Goal: Task Accomplishment & Management: Complete application form

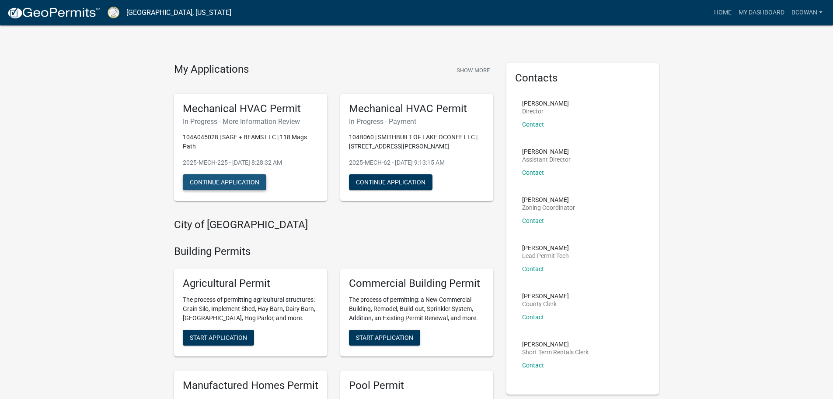
click at [234, 180] on button "Continue Application" at bounding box center [225, 182] width 84 height 16
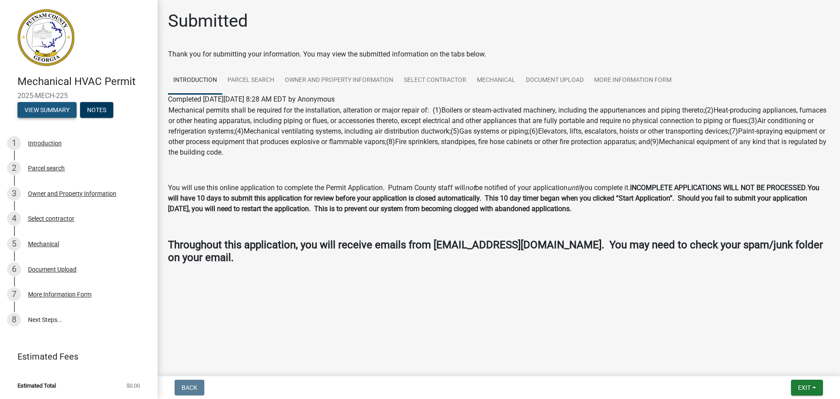
click at [66, 109] on button "View Summary" at bounding box center [46, 110] width 59 height 16
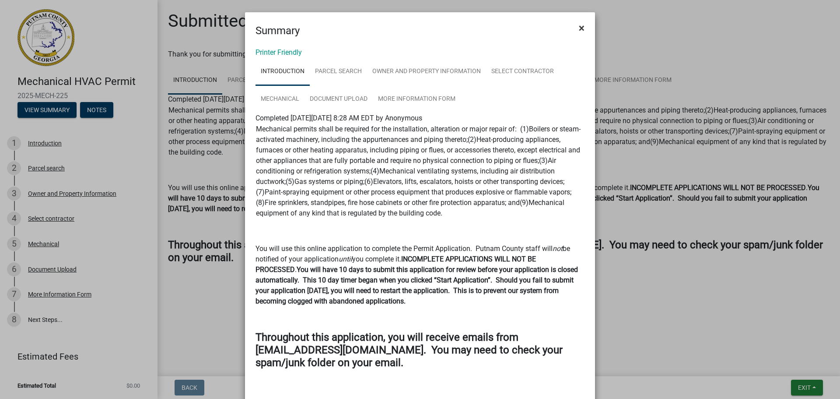
click at [583, 26] on button "×" at bounding box center [582, 28] width 20 height 24
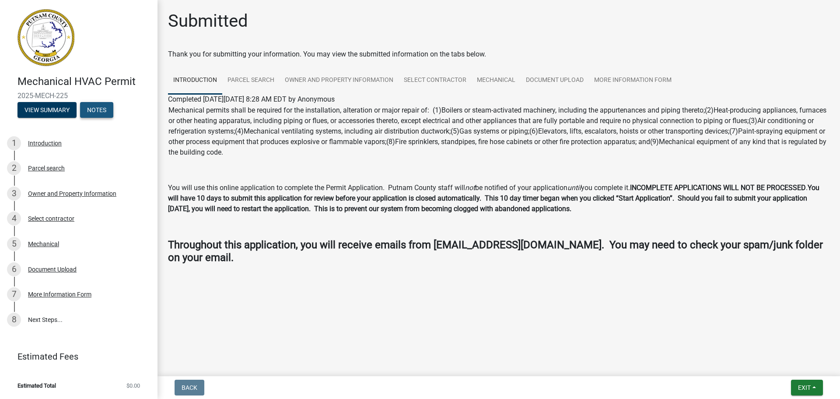
click at [110, 113] on button "Notes" at bounding box center [96, 110] width 33 height 16
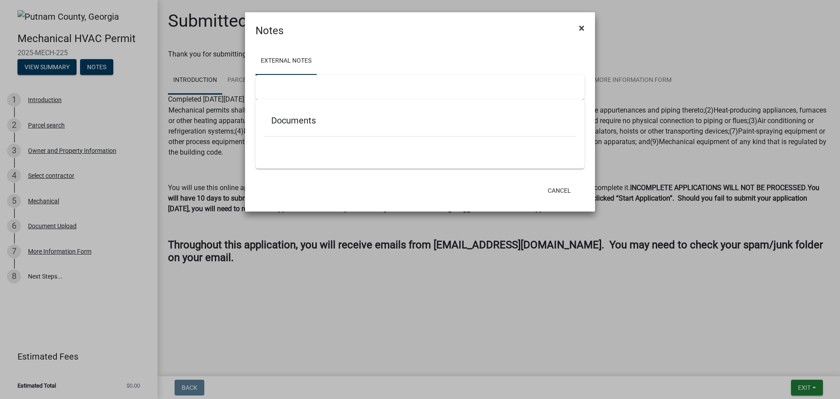
click at [584, 27] on button "×" at bounding box center [582, 28] width 20 height 24
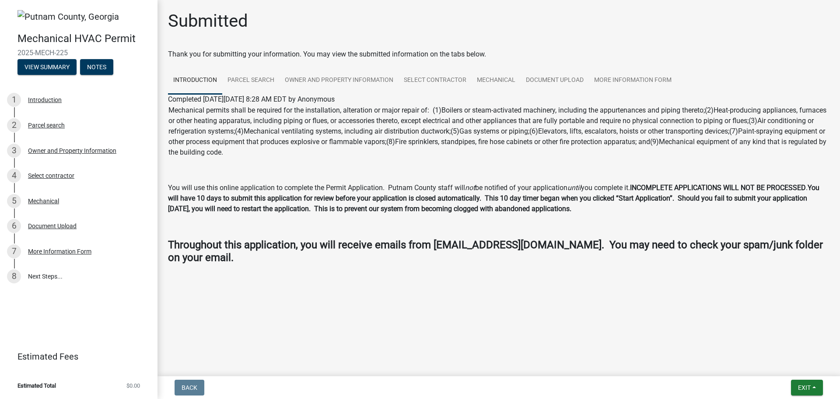
click at [134, 383] on span "$0.00" at bounding box center [133, 385] width 14 height 6
click at [542, 81] on link "Document Upload" at bounding box center [555, 80] width 68 height 28
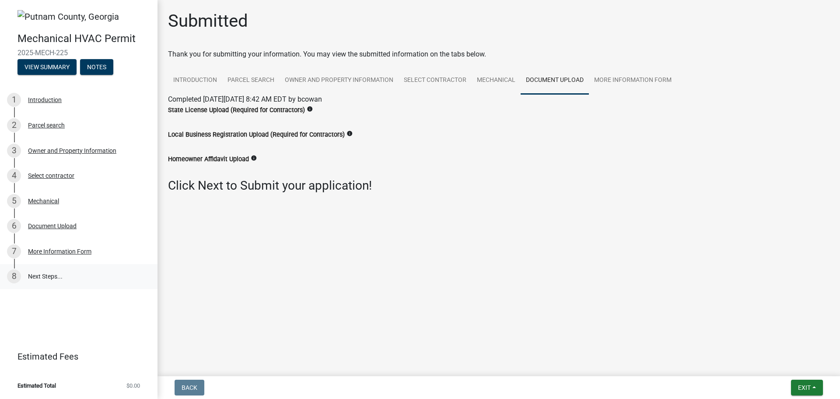
click at [54, 276] on link "8 Next Steps..." at bounding box center [78, 276] width 157 height 25
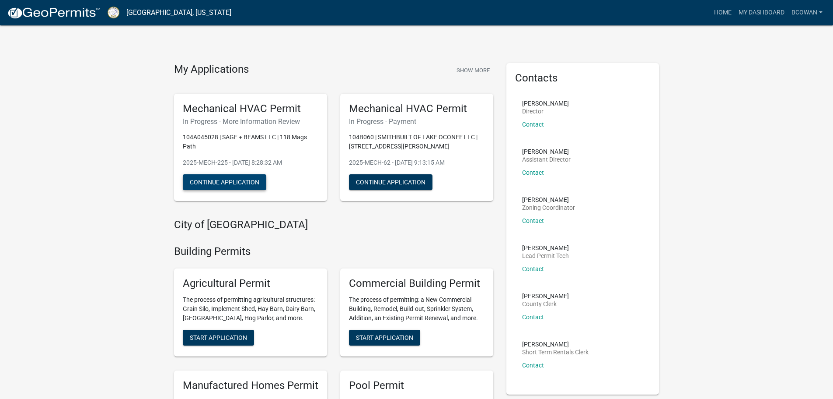
click at [234, 180] on button "Continue Application" at bounding box center [225, 182] width 84 height 16
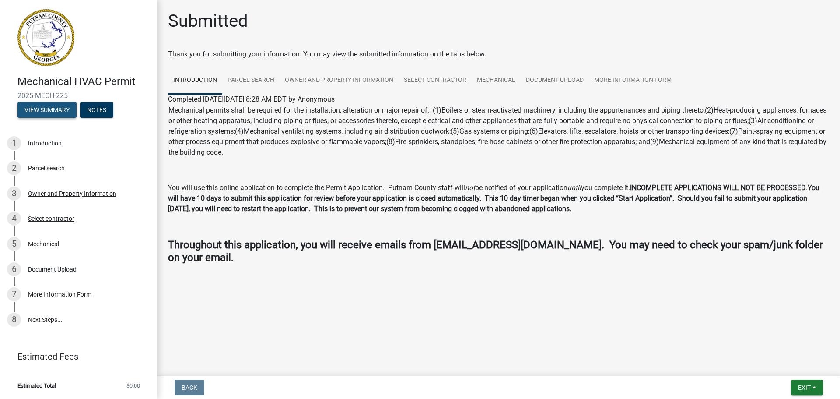
click at [55, 107] on button "View Summary" at bounding box center [46, 110] width 59 height 16
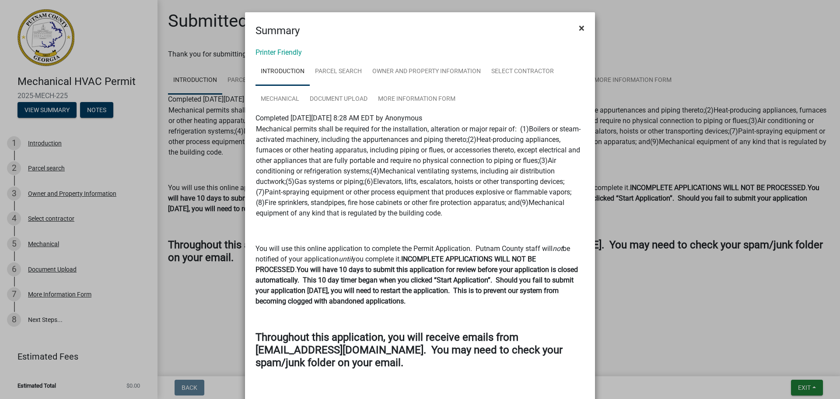
click at [579, 29] on span "×" at bounding box center [582, 28] width 6 height 12
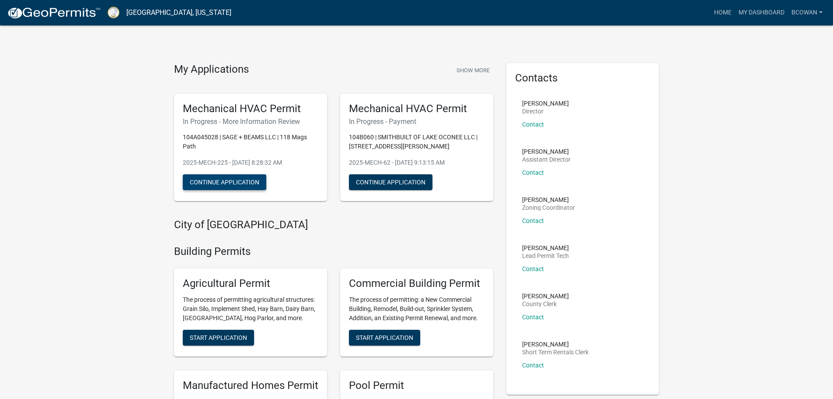
click at [231, 182] on button "Continue Application" at bounding box center [225, 182] width 84 height 16
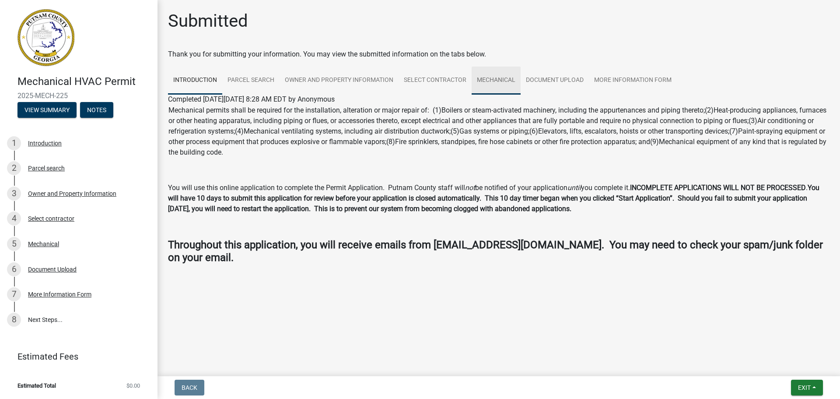
click at [489, 78] on link "Mechanical" at bounding box center [496, 80] width 49 height 28
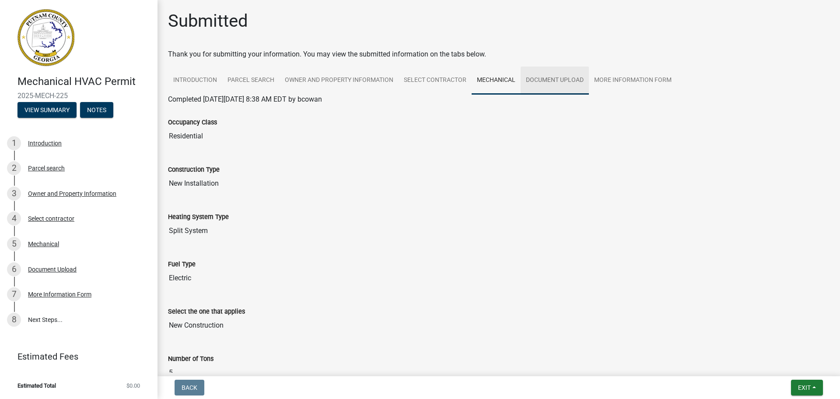
click at [550, 78] on link "Document Upload" at bounding box center [555, 80] width 68 height 28
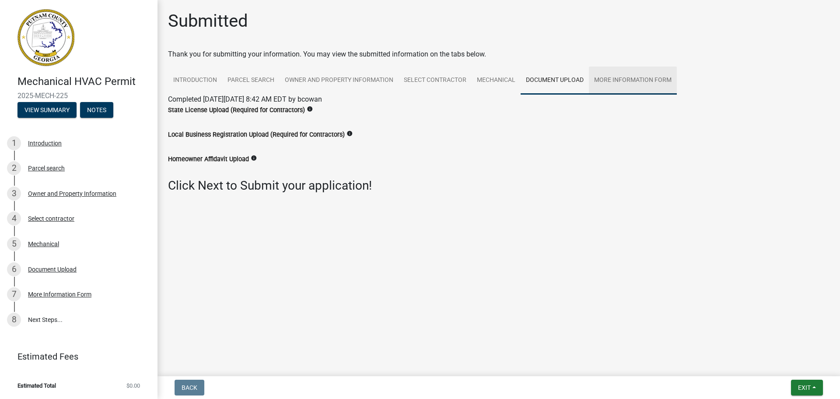
click at [623, 79] on link "More Information Form" at bounding box center [633, 80] width 88 height 28
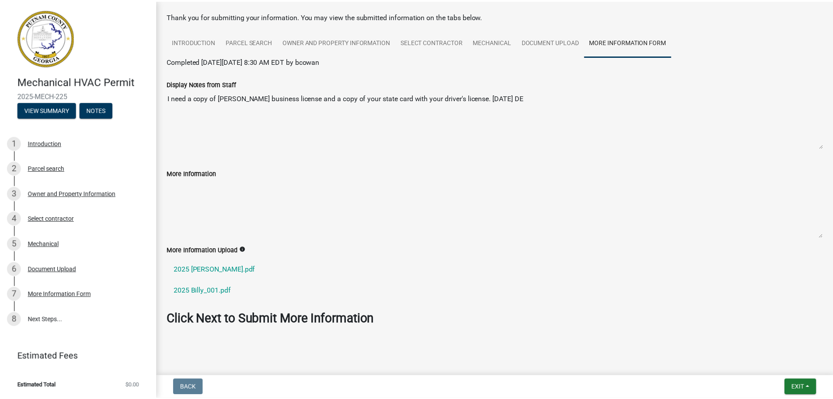
scroll to position [44, 0]
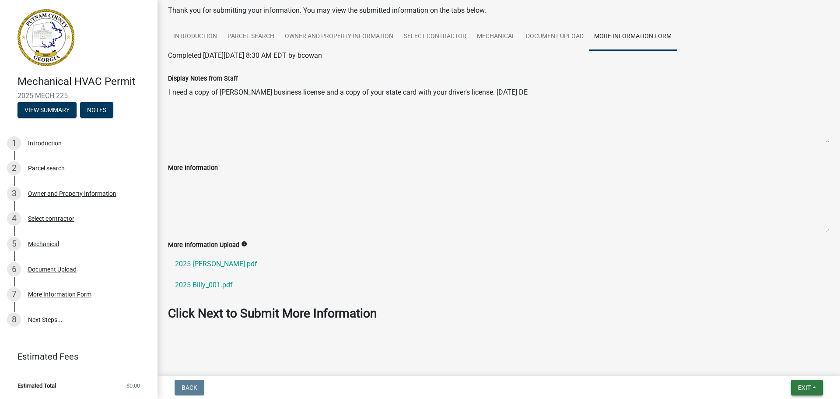
click at [799, 388] on span "Exit" at bounding box center [804, 387] width 13 height 7
click at [788, 367] on button "Save & Exit" at bounding box center [788, 364] width 70 height 21
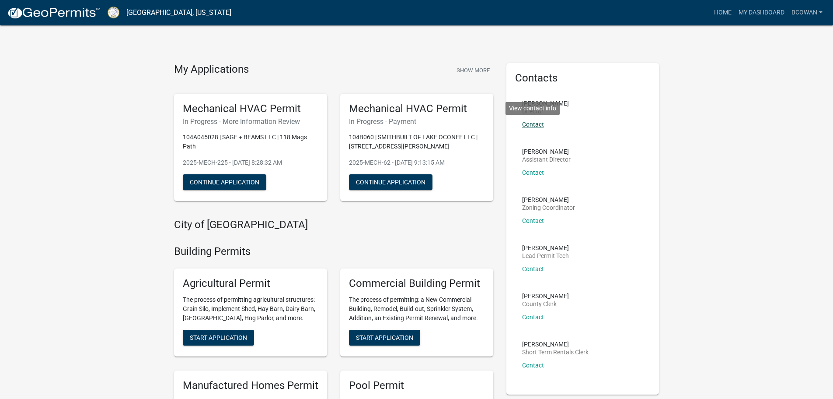
click at [532, 125] on link "Contact" at bounding box center [533, 124] width 22 height 7
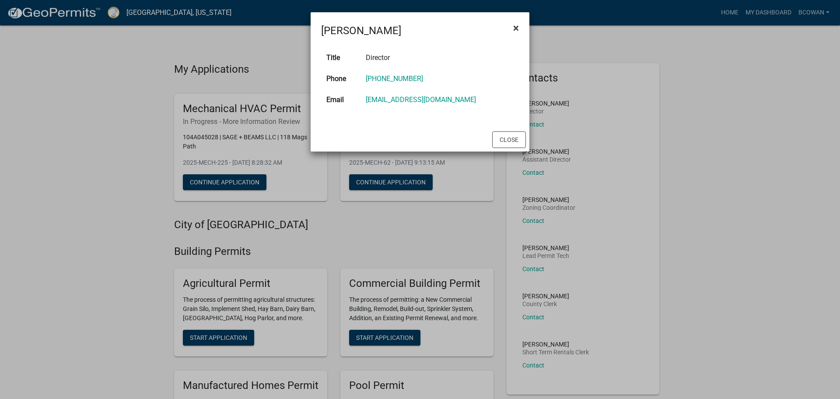
click at [511, 25] on button "×" at bounding box center [516, 28] width 20 height 24
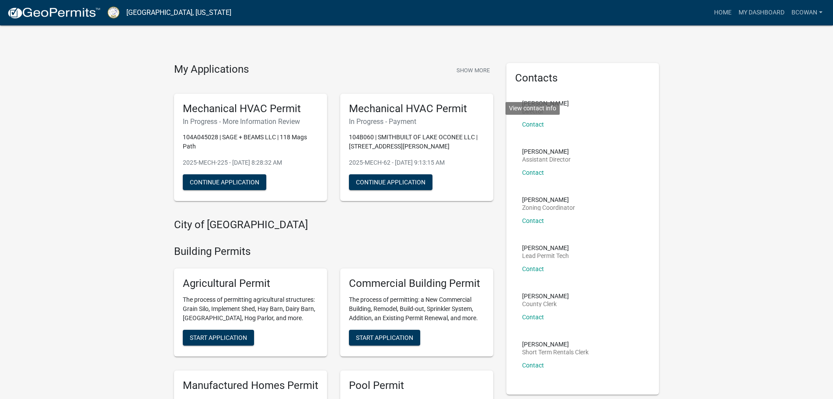
click at [533, 266] on link "Contact" at bounding box center [533, 268] width 22 height 7
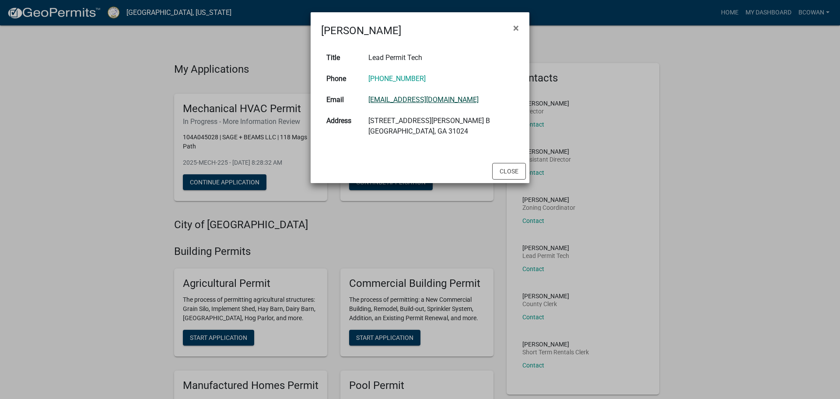
click at [409, 101] on link "[EMAIL_ADDRESS][DOMAIN_NAME]" at bounding box center [423, 99] width 110 height 8
click at [516, 171] on button "Close" at bounding box center [509, 171] width 34 height 17
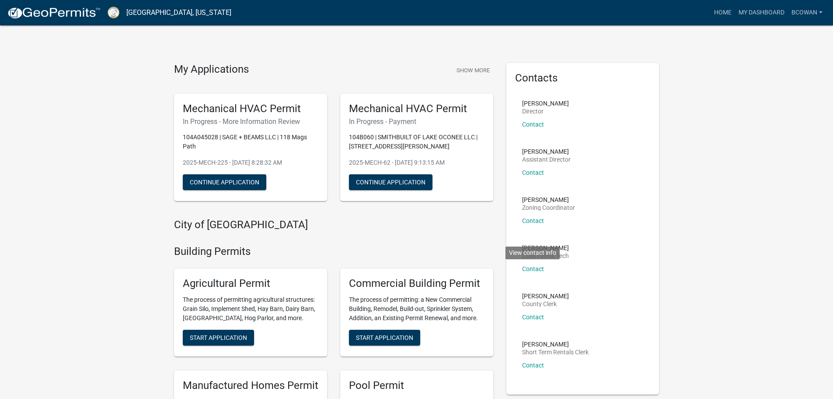
click at [239, 182] on button "Continue Application" at bounding box center [225, 182] width 84 height 16
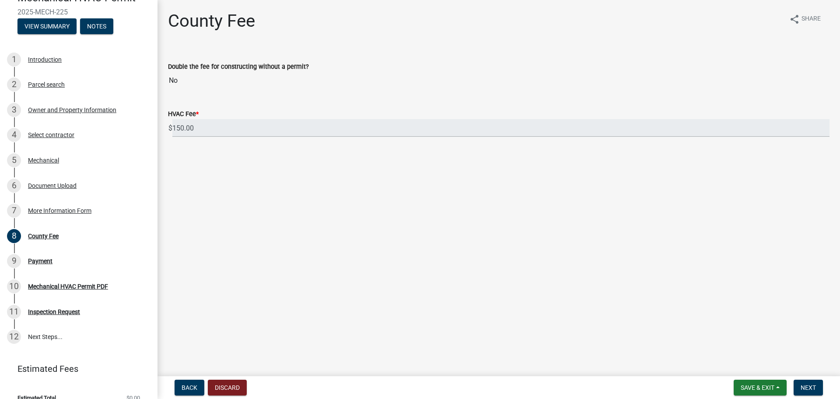
scroll to position [96, 0]
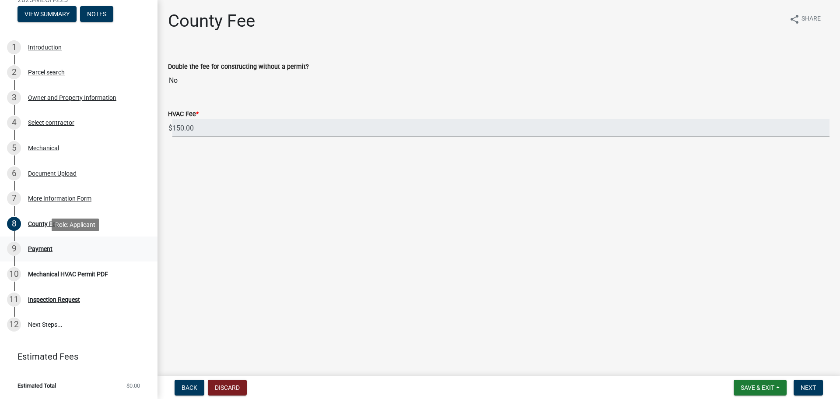
click at [42, 248] on div "Payment" at bounding box center [40, 248] width 24 height 6
click at [54, 272] on div "Mechanical HVAC Permit PDF" at bounding box center [68, 274] width 80 height 6
click at [34, 227] on div "County Fee" at bounding box center [43, 223] width 31 height 6
click at [186, 127] on input "150.00" at bounding box center [500, 128] width 657 height 18
click at [18, 224] on div "8" at bounding box center [14, 224] width 14 height 14
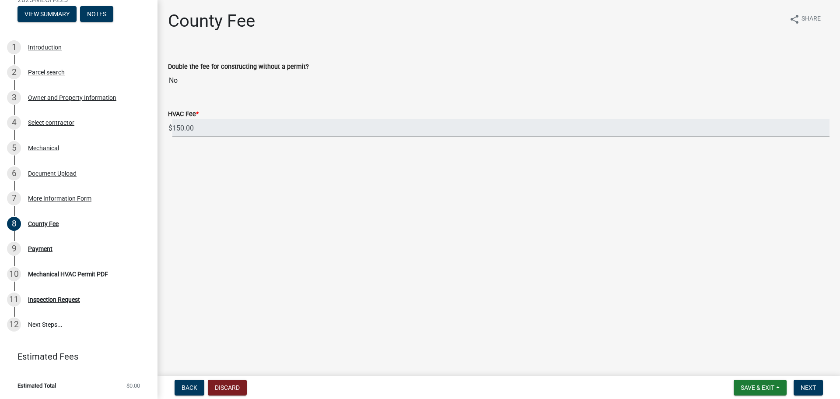
click at [254, 206] on main "County Fee share Share Double the fee for constructing without a permit? No HVA…" at bounding box center [498, 186] width 682 height 372
click at [204, 127] on input "150.00" at bounding box center [500, 128] width 657 height 18
click at [43, 224] on div "County Fee" at bounding box center [43, 223] width 31 height 6
click at [201, 118] on div "HVAC Fee *" at bounding box center [498, 113] width 661 height 10
click at [199, 112] on span "*" at bounding box center [197, 113] width 3 height 7
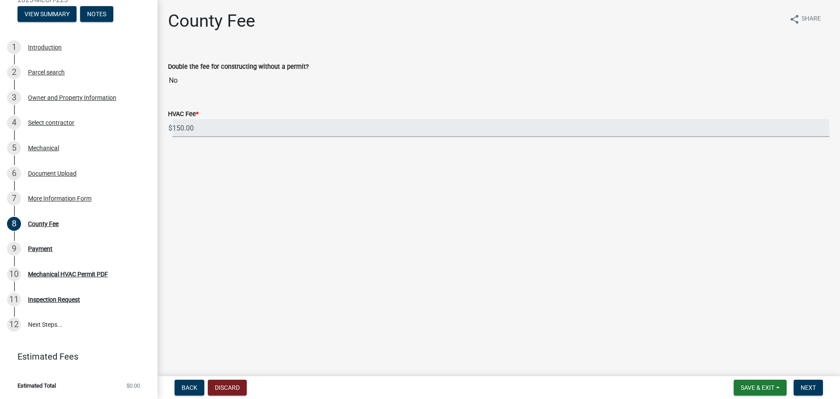
click at [199, 119] on input "150.00" at bounding box center [500, 128] width 657 height 18
click at [805, 388] on span "Next" at bounding box center [808, 387] width 15 height 7
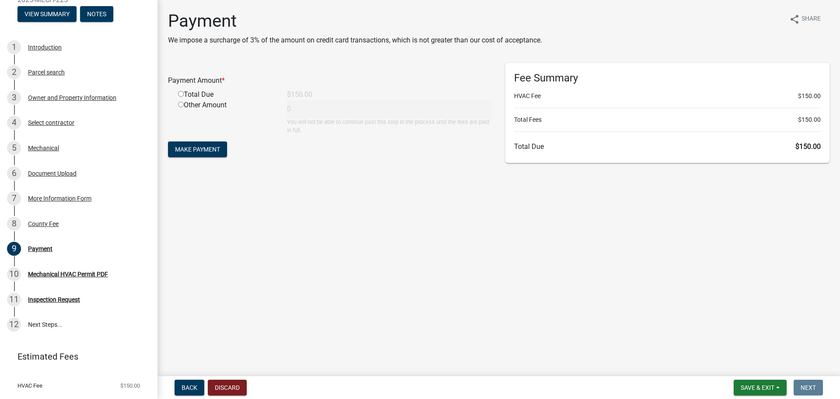
click at [180, 91] on input "radio" at bounding box center [181, 94] width 6 height 6
radio input "true"
type input "150"
click at [197, 148] on span "Make Payment" at bounding box center [197, 149] width 45 height 7
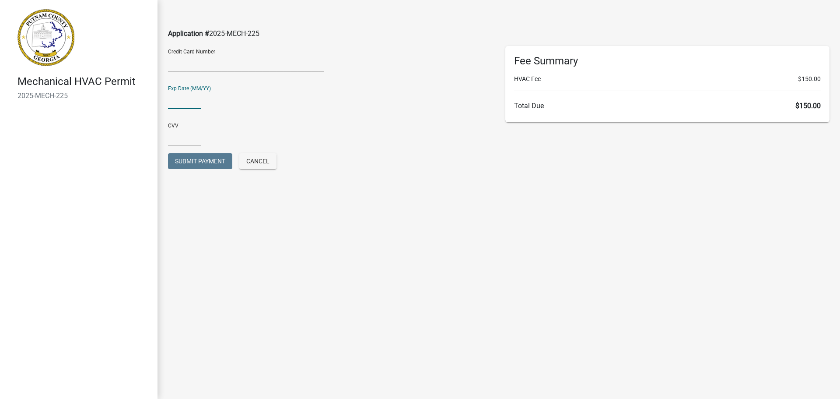
click at [173, 101] on input "text" at bounding box center [184, 100] width 33 height 18
type input "0626"
click at [182, 133] on input "text" at bounding box center [184, 137] width 33 height 18
type input "693"
click at [188, 165] on button "Submit Payment" at bounding box center [200, 161] width 64 height 16
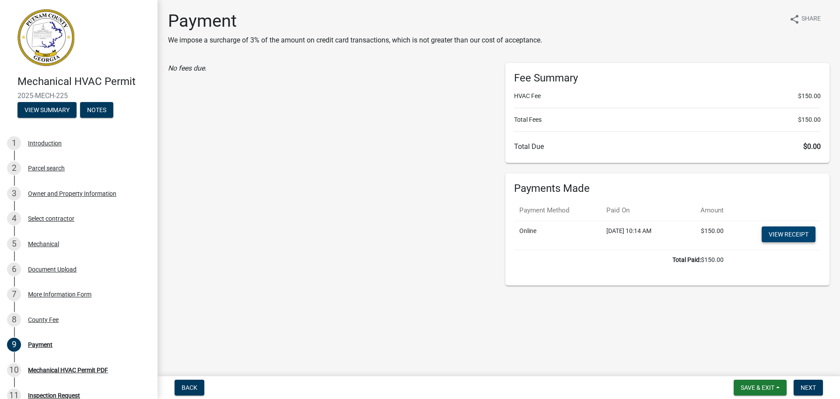
click at [779, 232] on link "View receipt" at bounding box center [789, 234] width 54 height 16
click at [808, 386] on span "Next" at bounding box center [808, 387] width 15 height 7
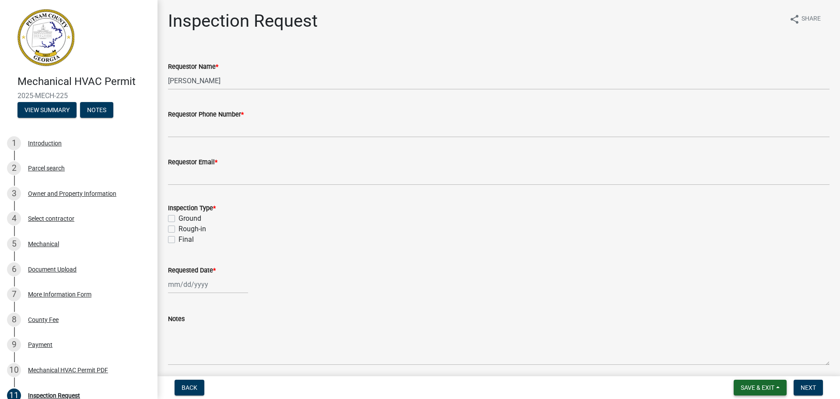
click at [752, 386] on span "Save & Exit" at bounding box center [758, 387] width 34 height 7
click at [755, 364] on button "Save & Exit" at bounding box center [752, 364] width 70 height 21
